Goal: Transaction & Acquisition: Purchase product/service

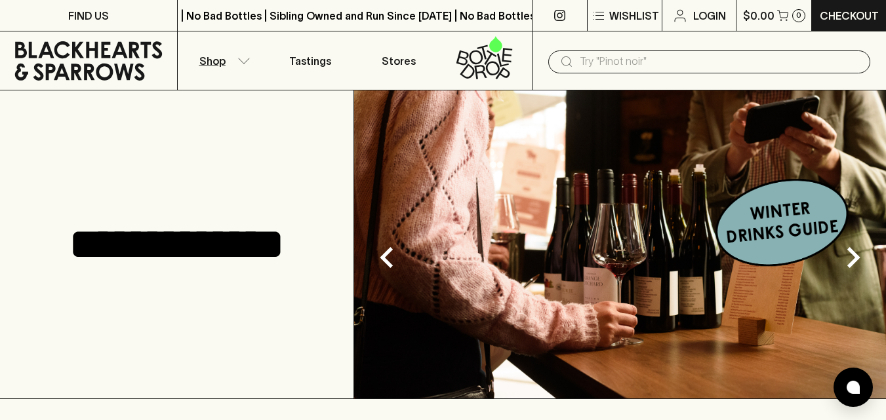
click at [239, 61] on icon "button" at bounding box center [243, 61] width 13 height 7
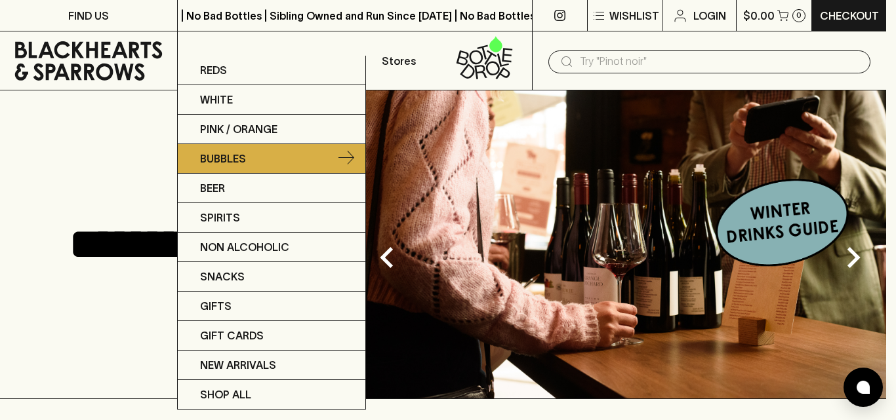
click at [236, 149] on link "Bubbles" at bounding box center [271, 159] width 187 height 30
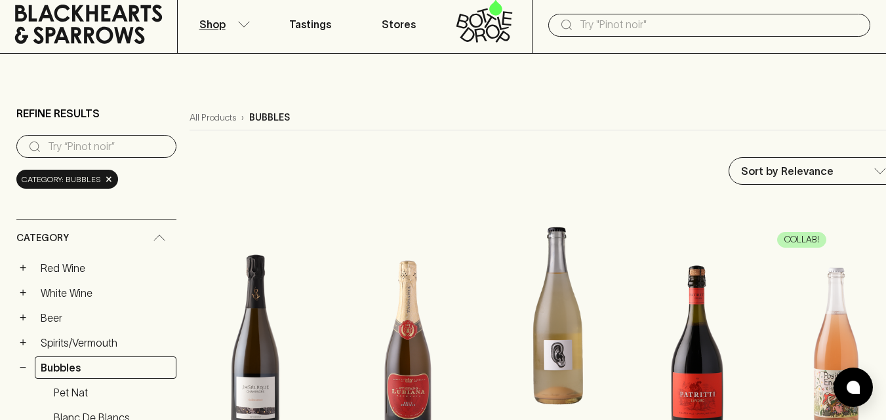
scroll to position [36, 0]
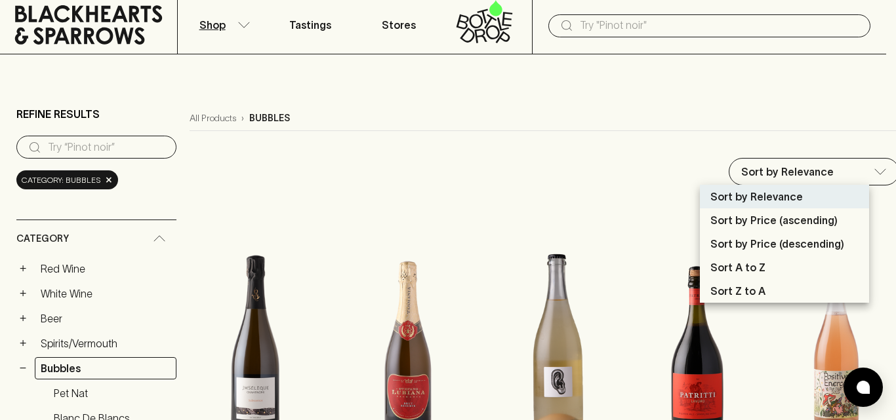
click at [765, 217] on p "Sort by Price (ascending)" at bounding box center [773, 220] width 127 height 16
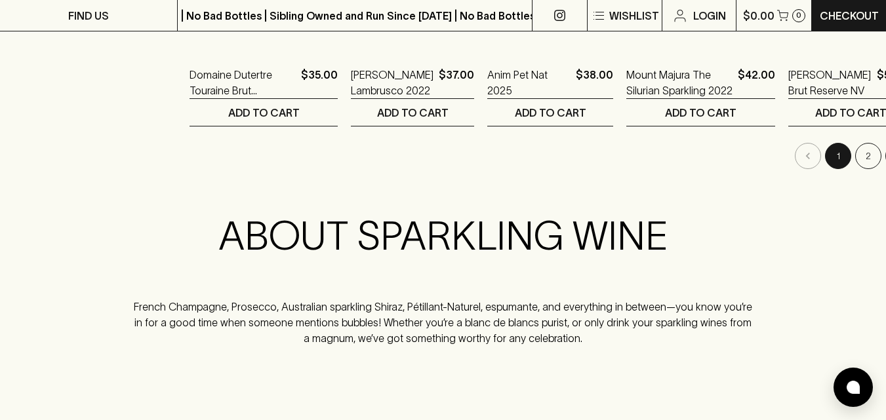
scroll to position [1491, 0]
click at [855, 151] on button "2" at bounding box center [868, 155] width 26 height 26
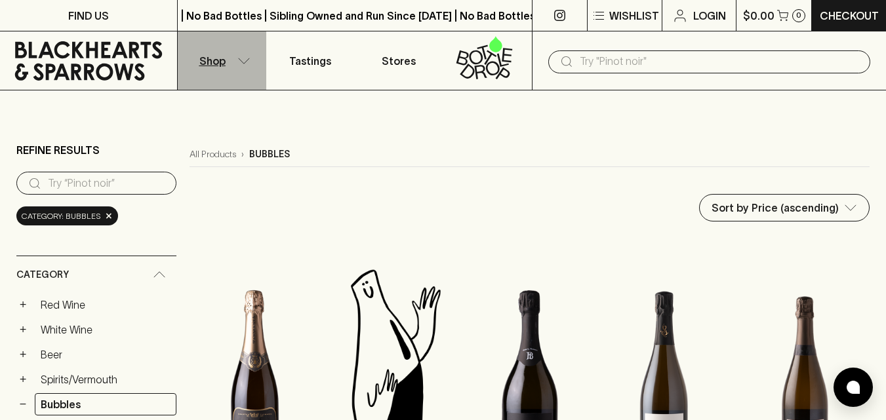
click at [238, 62] on icon "button" at bounding box center [243, 61] width 13 height 7
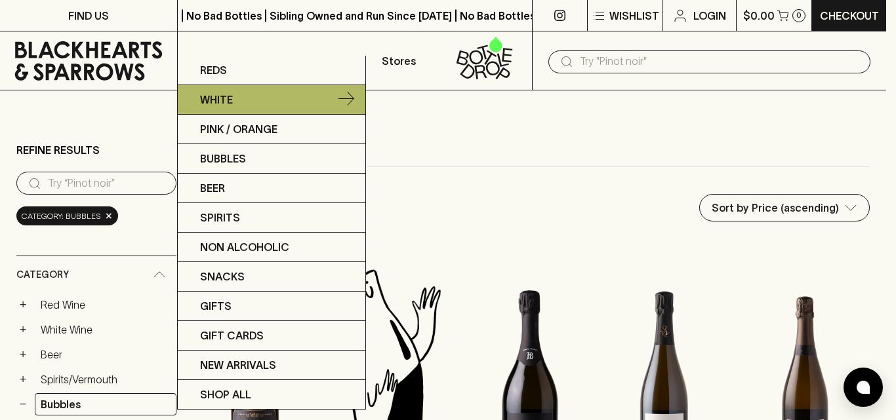
click at [219, 105] on p "White" at bounding box center [216, 100] width 33 height 16
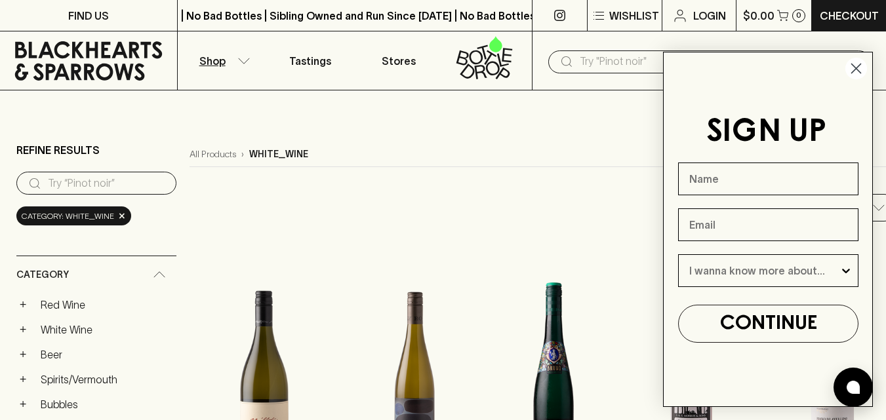
click at [858, 66] on icon "Close dialog" at bounding box center [856, 68] width 9 height 9
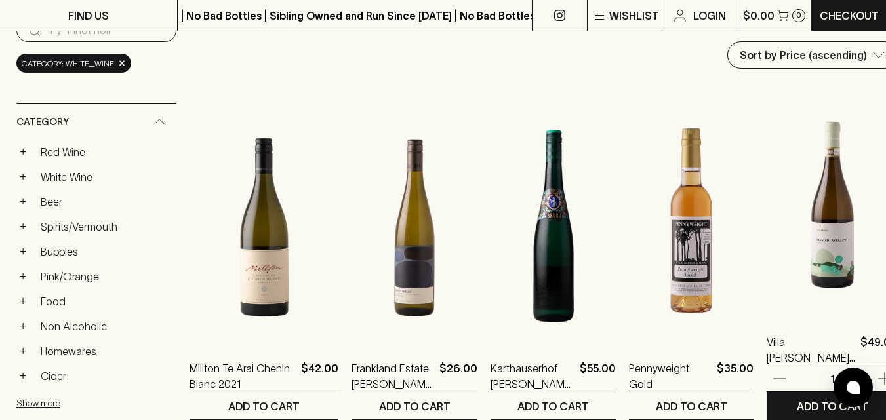
scroll to position [152, 0]
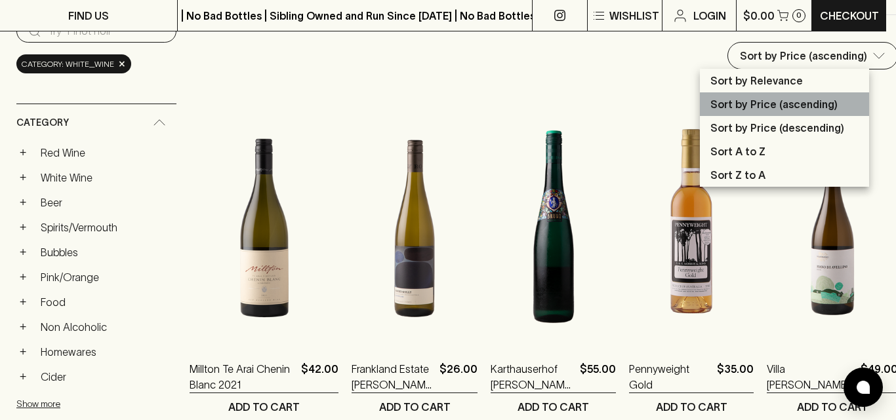
click at [783, 110] on p "Sort by Price (ascending)" at bounding box center [773, 104] width 127 height 16
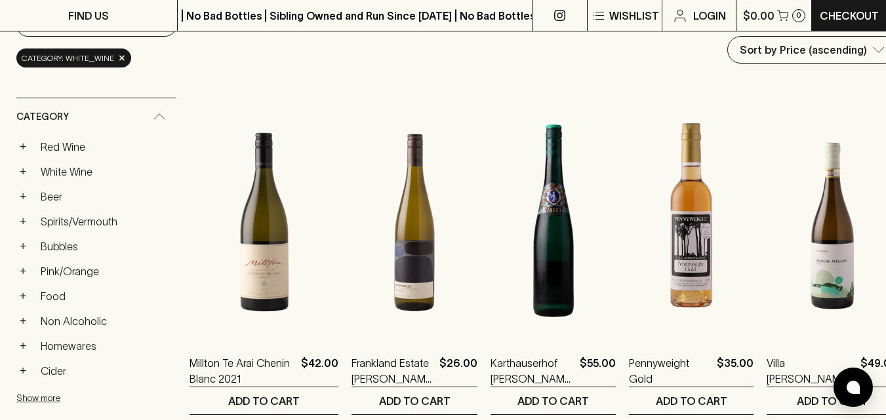
scroll to position [0, 0]
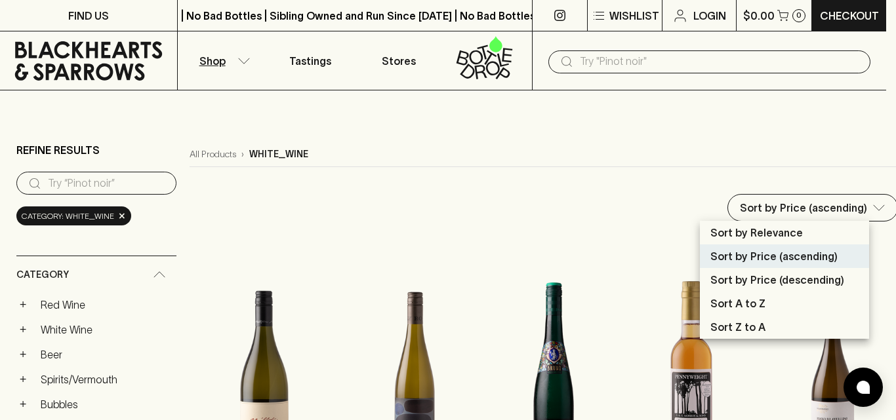
click at [717, 231] on p "Sort by Relevance" at bounding box center [756, 233] width 92 height 16
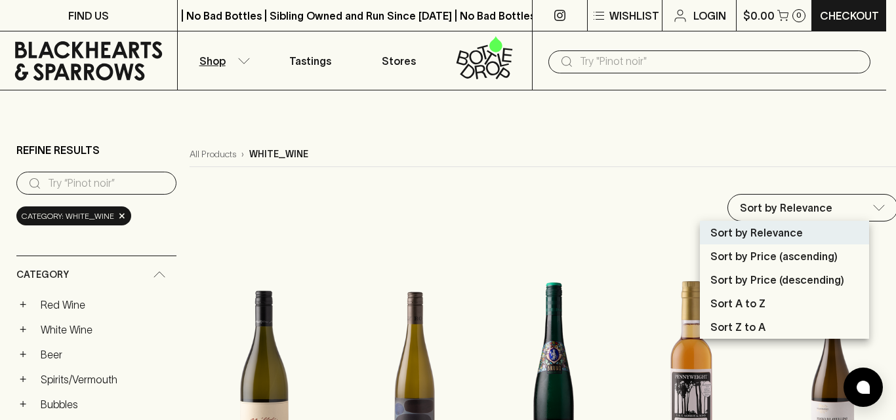
click at [779, 262] on p "Sort by Price (ascending)" at bounding box center [773, 256] width 127 height 16
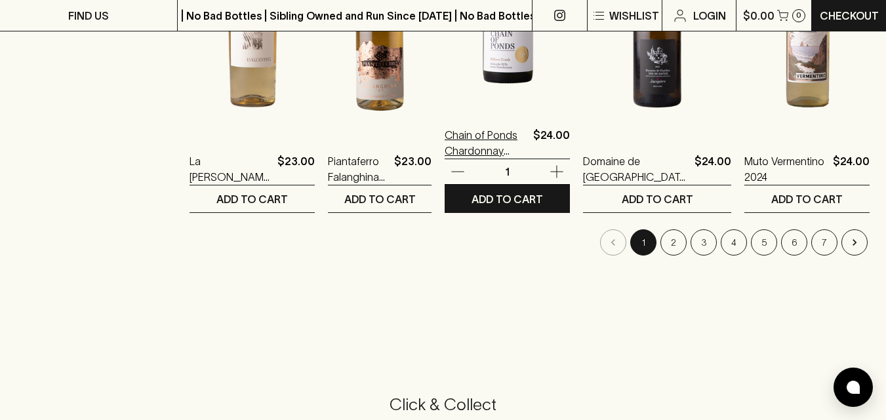
scroll to position [1394, 0]
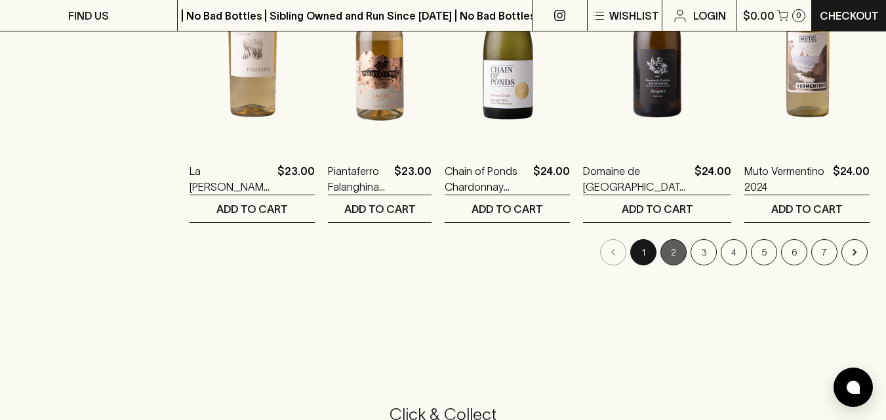
click at [674, 256] on button "2" at bounding box center [673, 252] width 26 height 26
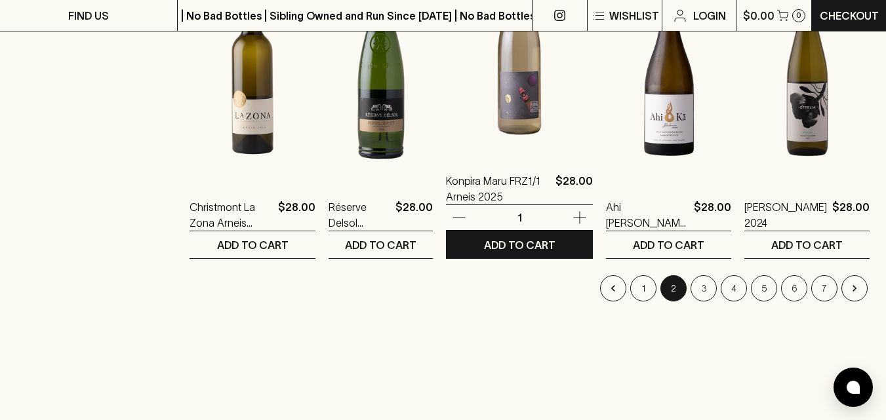
scroll to position [1359, 0]
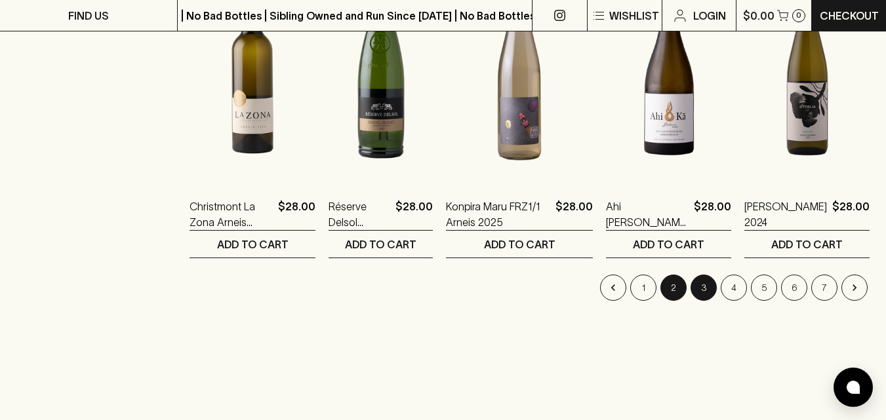
click at [705, 285] on button "3" at bounding box center [703, 288] width 26 height 26
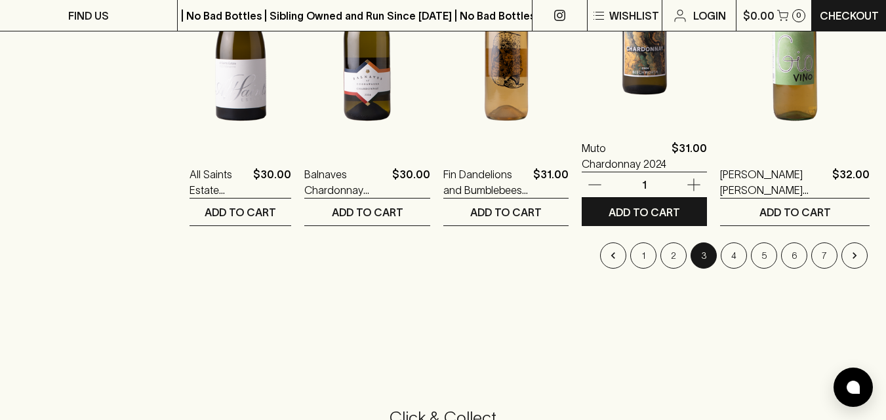
scroll to position [1392, 0]
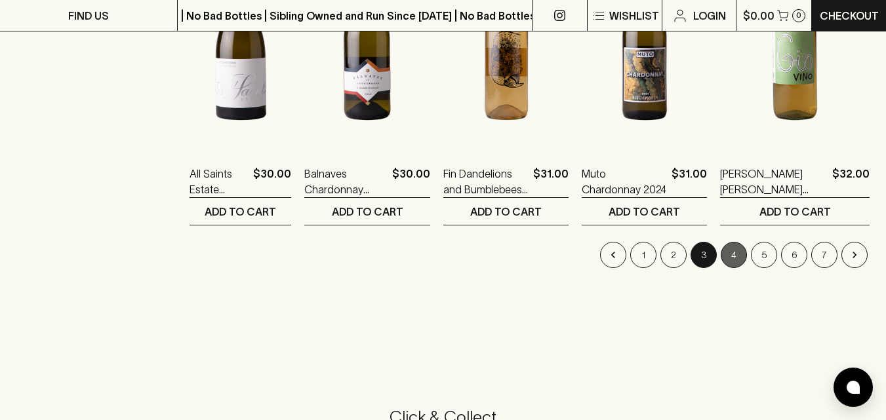
click at [736, 256] on button "4" at bounding box center [733, 255] width 26 height 26
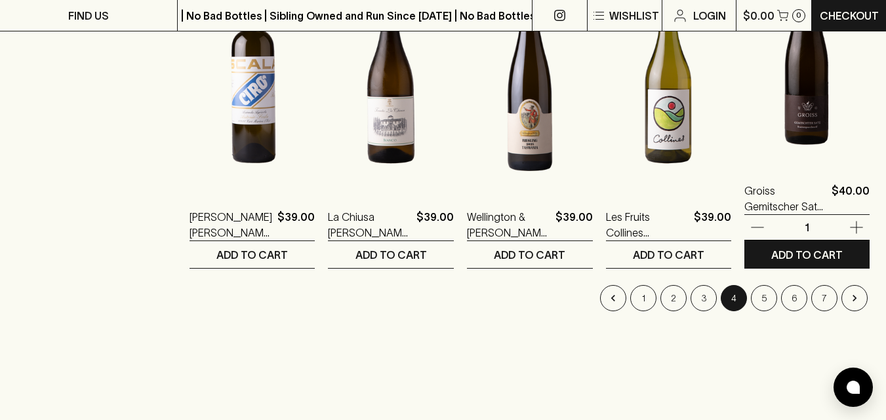
scroll to position [1349, 0]
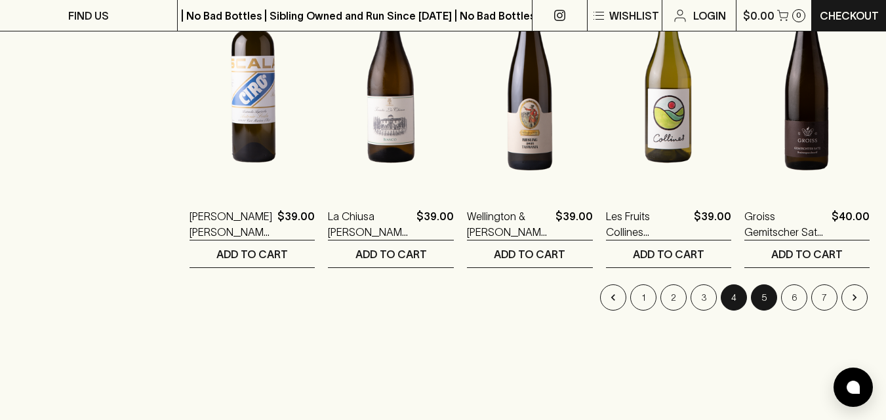
click at [760, 295] on button "5" at bounding box center [764, 298] width 26 height 26
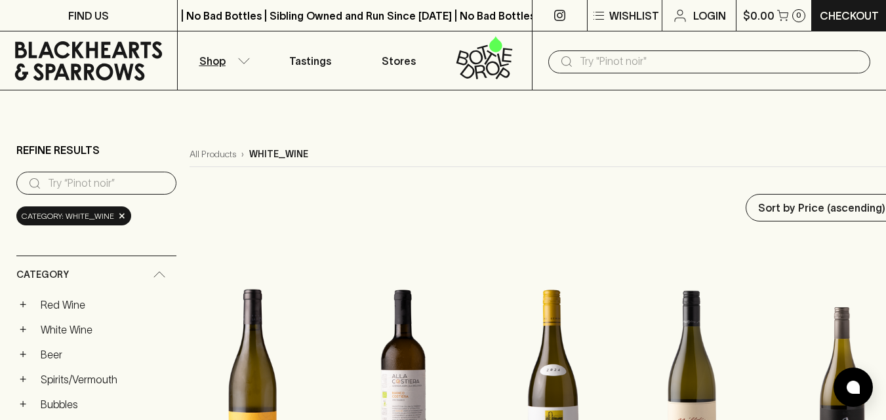
click at [249, 55] on button "Shop" at bounding box center [222, 60] width 89 height 58
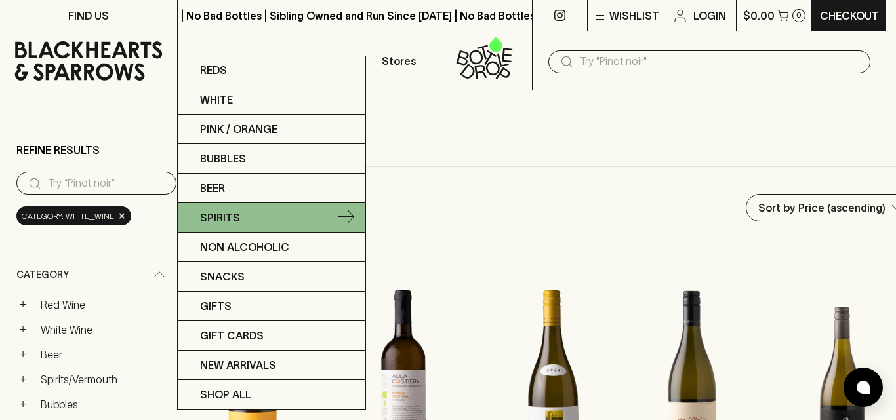
click at [233, 220] on p "Spirits" at bounding box center [220, 218] width 40 height 16
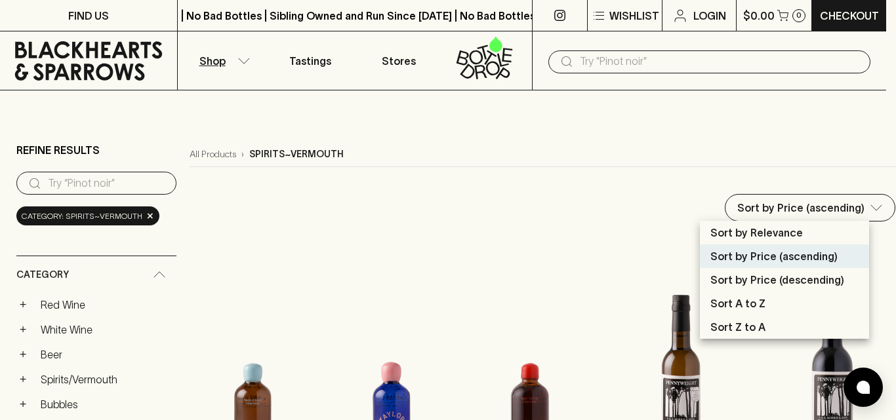
click at [762, 231] on p "Sort by Relevance" at bounding box center [756, 233] width 92 height 16
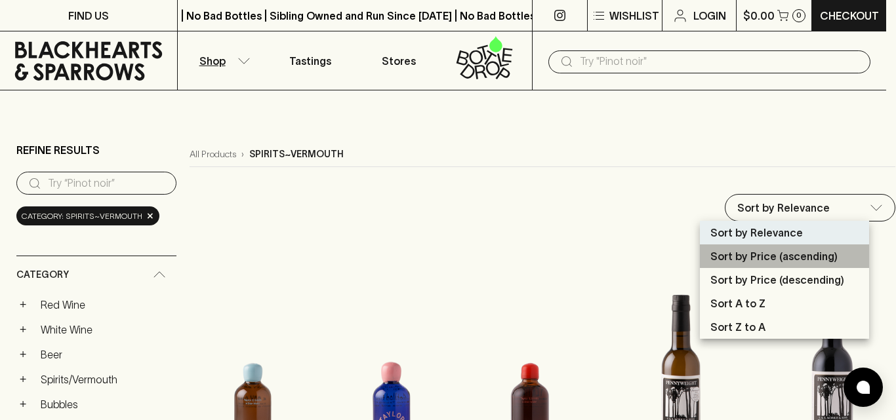
click at [778, 254] on p "Sort by Price (ascending)" at bounding box center [773, 256] width 127 height 16
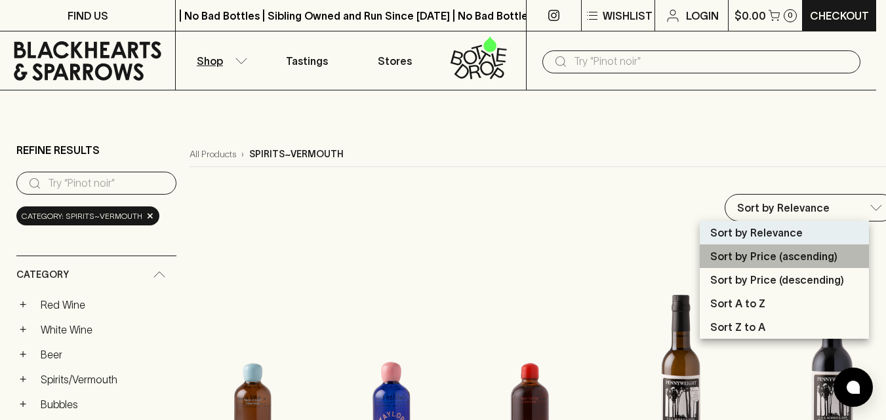
type input "price:asc"
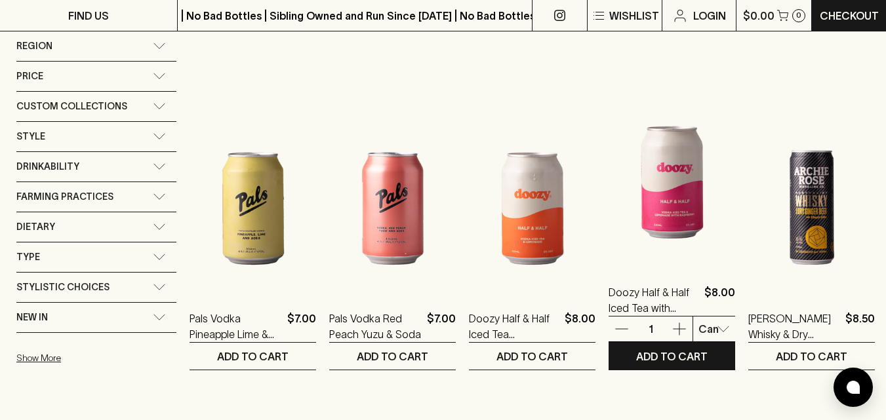
scroll to position [551, 0]
